Goal: Task Accomplishment & Management: Manage account settings

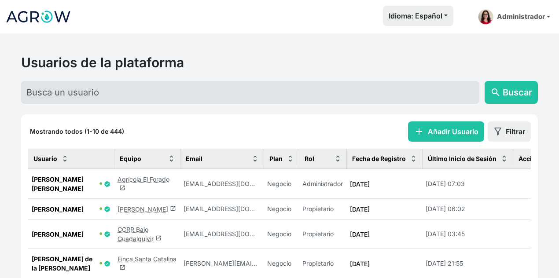
scroll to position [132, 0]
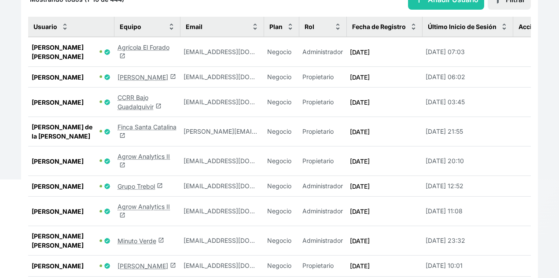
click at [143, 203] on link "Agrow Analytics II launch" at bounding box center [144, 211] width 52 height 17
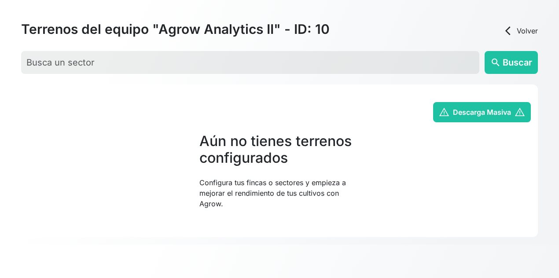
scroll to position [33, 0]
select select "3"
select select "4"
select select "5"
select select "6"
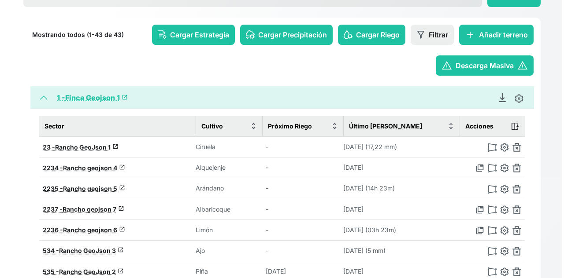
scroll to position [88, 0]
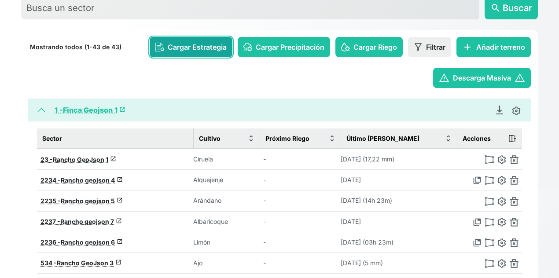
click at [181, 50] on span "Cargar Estrategia" at bounding box center [197, 47] width 59 height 11
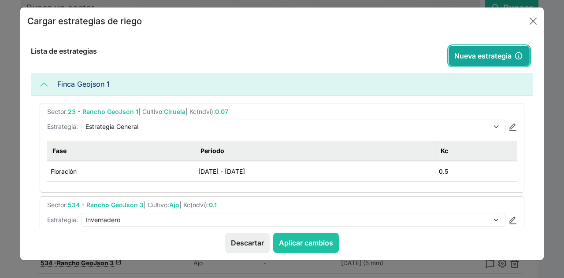
click at [486, 59] on button "Nueva estrategia" at bounding box center [488, 56] width 81 height 20
type input "2025-08-14"
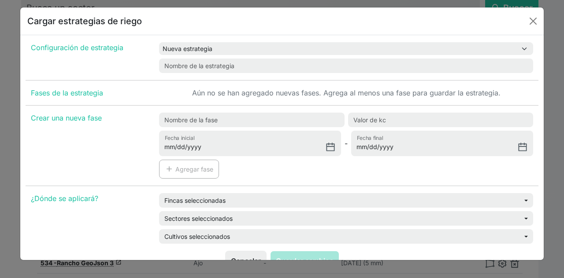
scroll to position [44, 0]
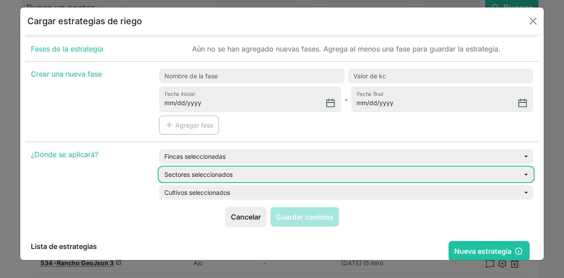
click at [251, 178] on button "Sectores seleccionados" at bounding box center [346, 174] width 374 height 15
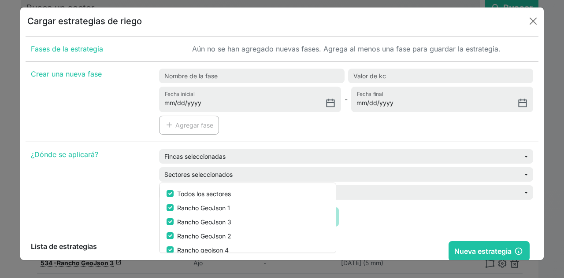
click at [111, 166] on div "¿Dónde se aplicará?" at bounding box center [90, 178] width 128 height 58
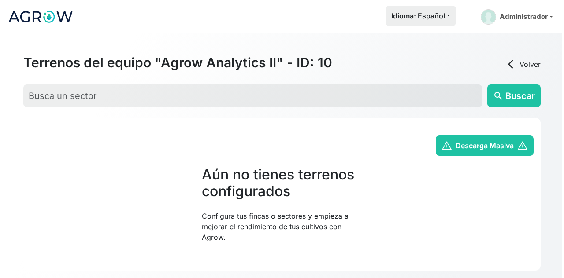
scroll to position [33, 0]
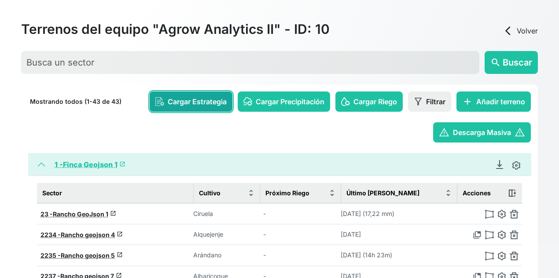
click at [177, 104] on span "Cargar Estrategia" at bounding box center [197, 101] width 59 height 11
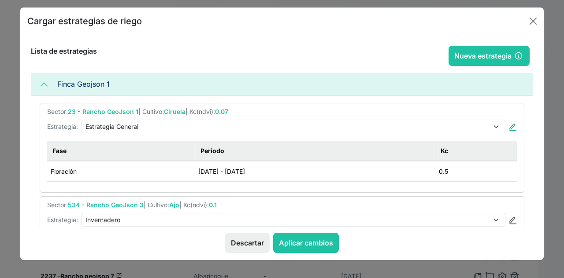
click at [509, 122] on link at bounding box center [513, 127] width 8 height 11
select select "3"
type input "Estrategia General"
type input "2025-12-31"
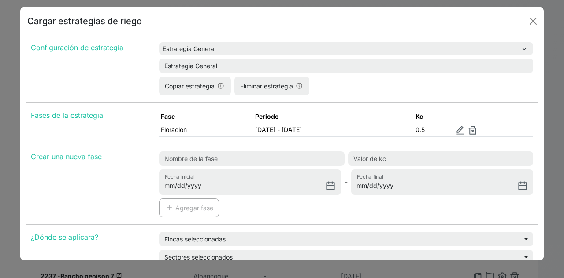
click at [508, 125] on td at bounding box center [493, 130] width 79 height 14
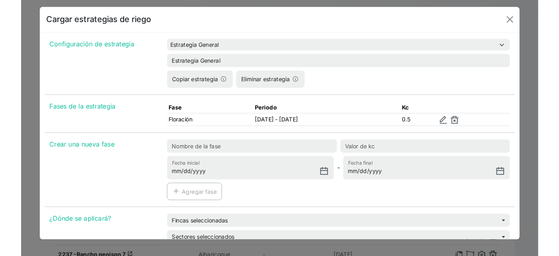
scroll to position [88, 0]
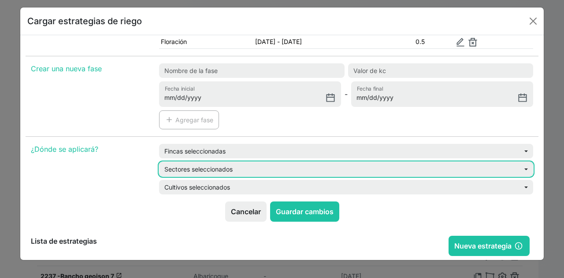
click at [234, 162] on button "Sectores seleccionados" at bounding box center [346, 169] width 374 height 15
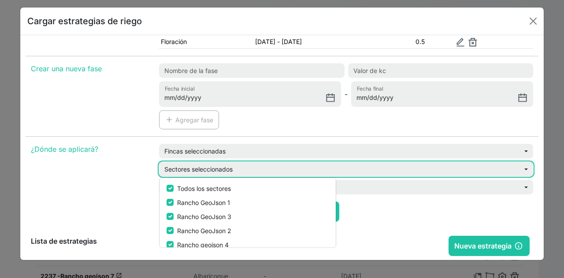
click at [234, 162] on button "Sectores seleccionados" at bounding box center [346, 169] width 374 height 15
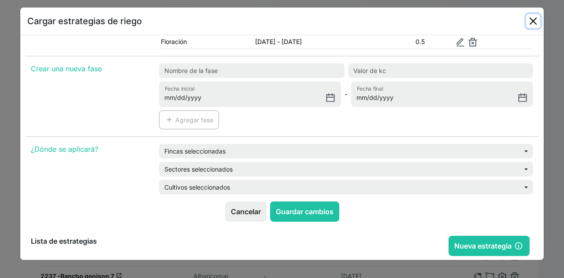
click at [534, 17] on button "Close" at bounding box center [533, 21] width 14 height 14
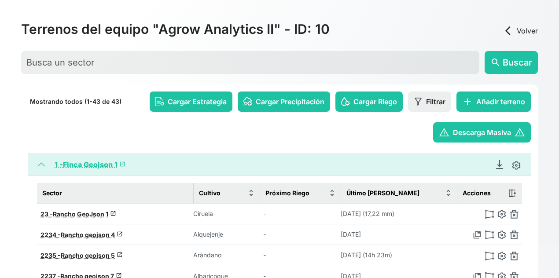
drag, startPoint x: 539, startPoint y: 0, endPoint x: 315, endPoint y: 17, distance: 225.3
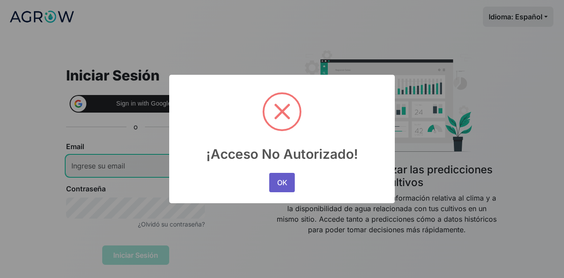
type input "[EMAIL_ADDRESS][PERSON_NAME][DOMAIN_NAME]"
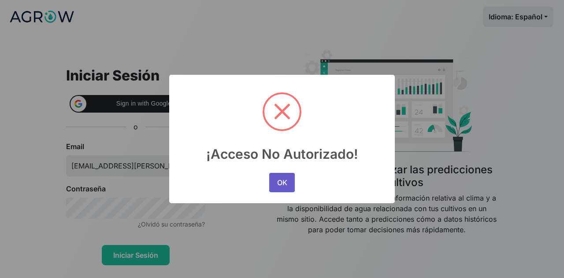
click at [285, 186] on button "OK" at bounding box center [282, 182] width 26 height 19
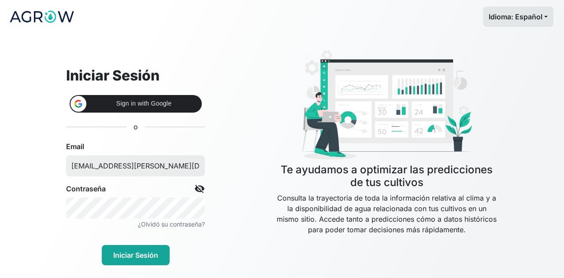
click at [141, 263] on div "Iniciar Sesión Sign in with Google Sign in with Google. Opens in new tab o Emai…" at bounding box center [282, 155] width 502 height 245
click at [137, 257] on button "Iniciar Sesión" at bounding box center [136, 255] width 68 height 20
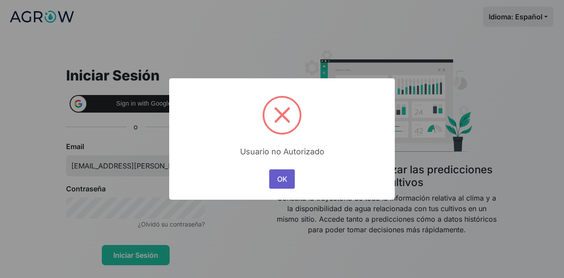
click at [288, 182] on button "OK" at bounding box center [282, 179] width 26 height 19
